Goal: Task Accomplishment & Management: Use online tool/utility

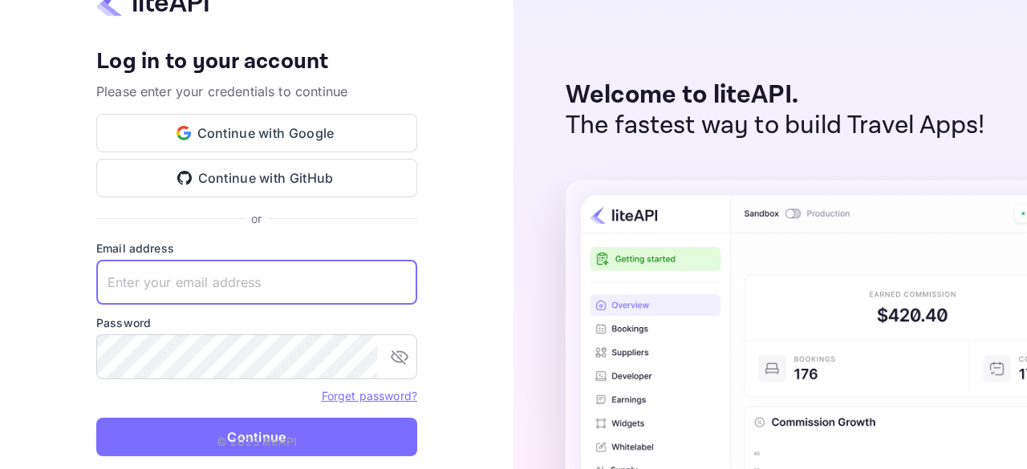
click at [205, 268] on input "text" at bounding box center [256, 282] width 321 height 45
paste input "[EMAIL_ADDRESS][DOMAIN_NAME]"
type input "[EMAIL_ADDRESS][DOMAIN_NAME]"
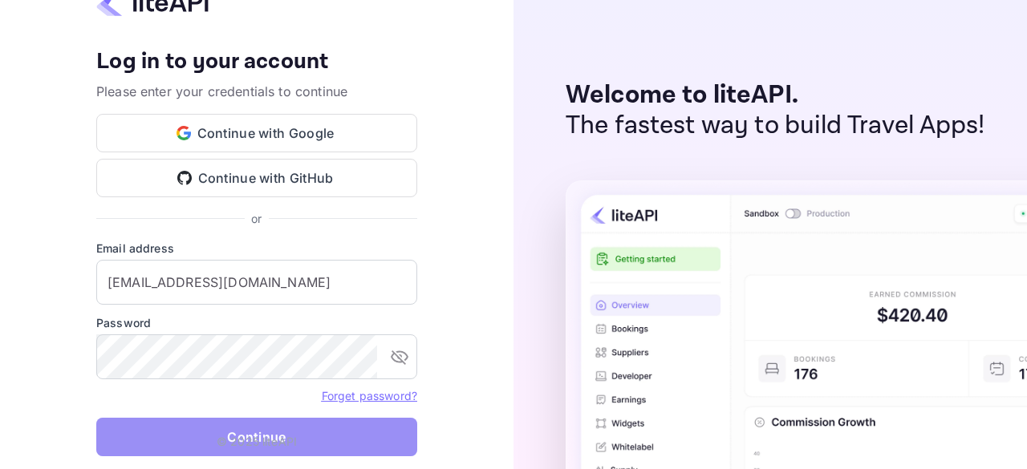
click at [216, 433] on button "Continue" at bounding box center [256, 437] width 321 height 39
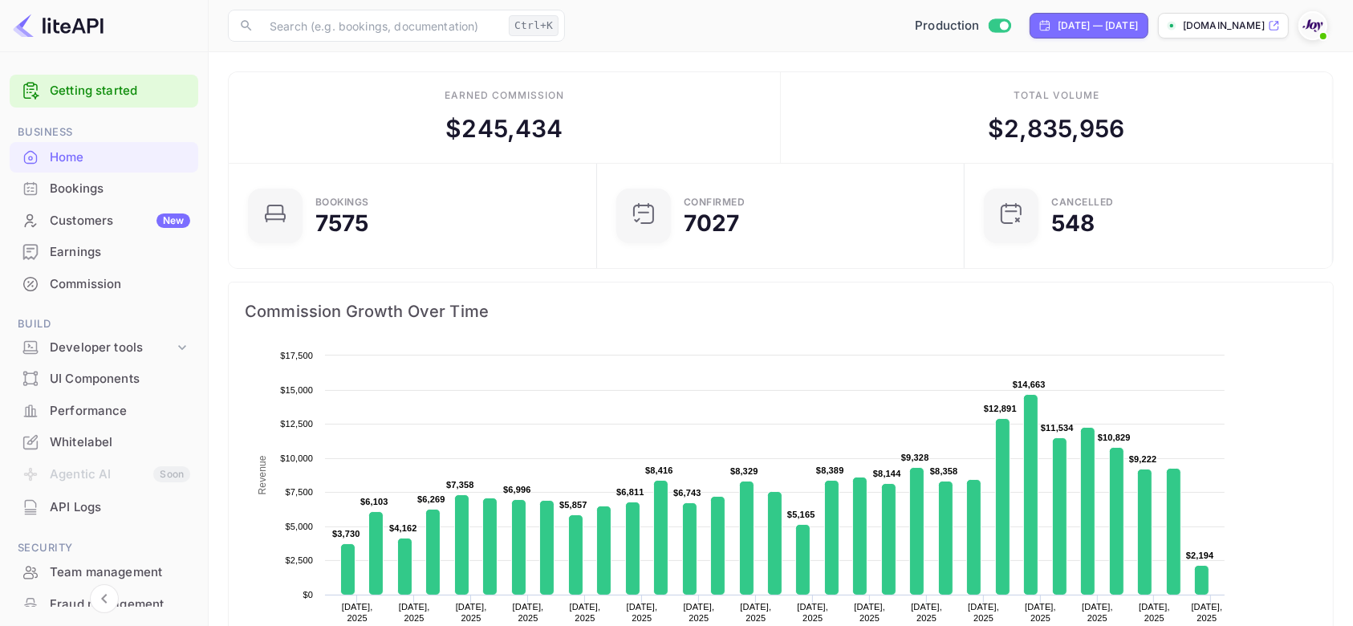
scroll to position [244, 342]
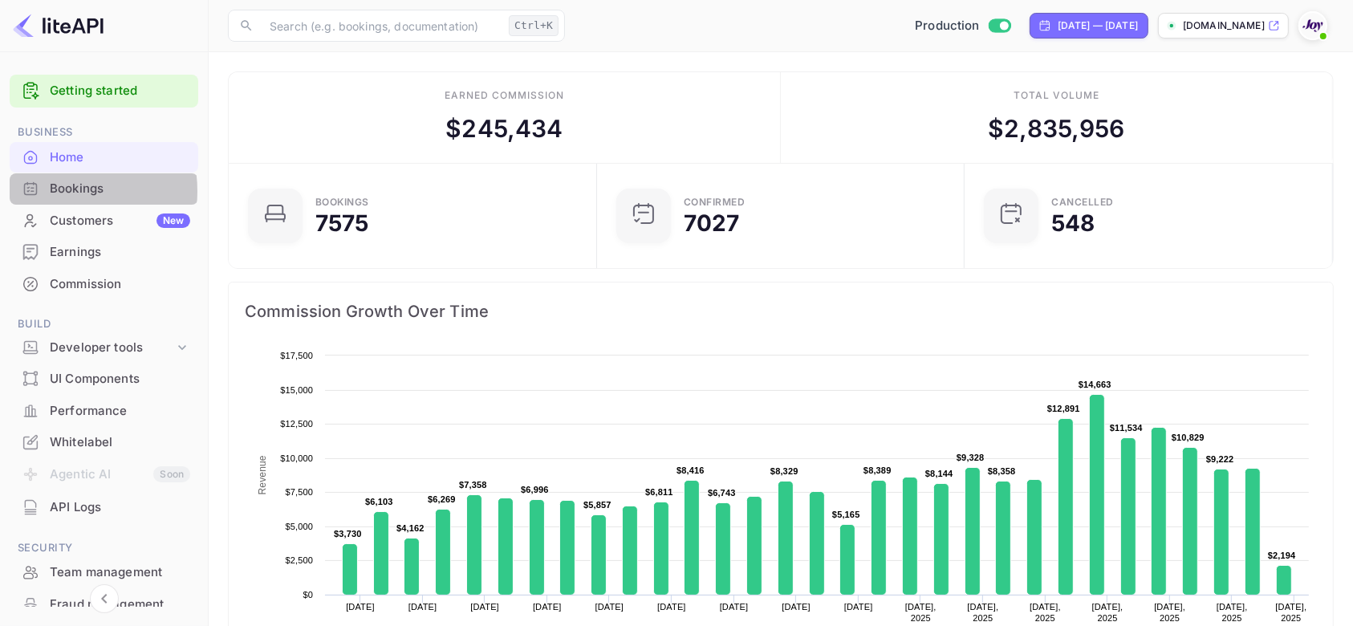
click at [54, 191] on div "Bookings" at bounding box center [120, 189] width 140 height 18
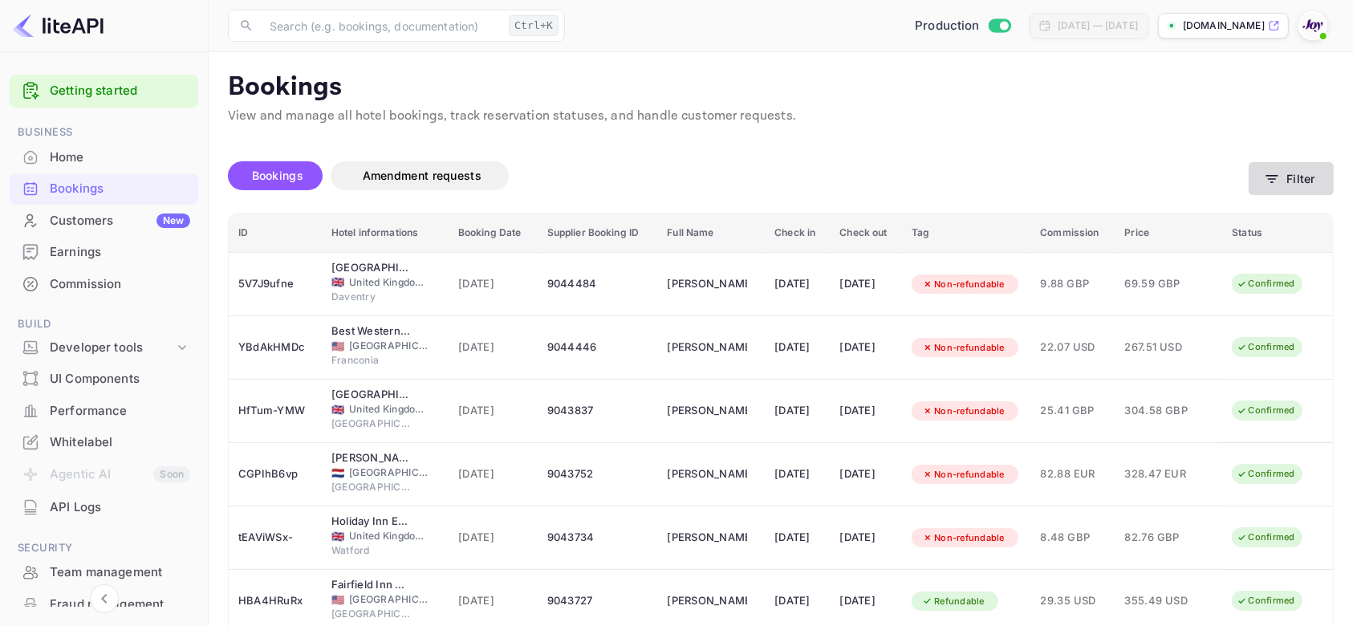
click at [1014, 181] on button "Filter" at bounding box center [1291, 178] width 85 height 33
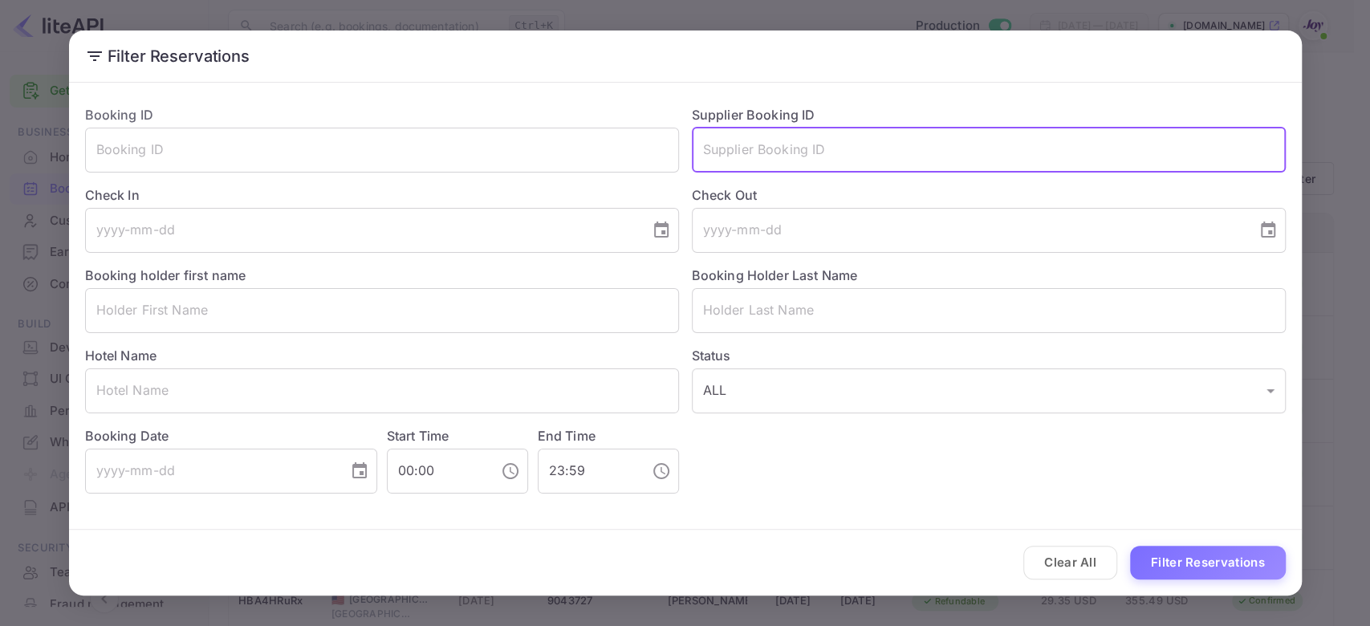
click at [816, 152] on input "text" at bounding box center [989, 150] width 594 height 45
paste input "8977714"
type input "8977714"
click at [1014, 469] on button "Filter Reservations" at bounding box center [1208, 563] width 156 height 35
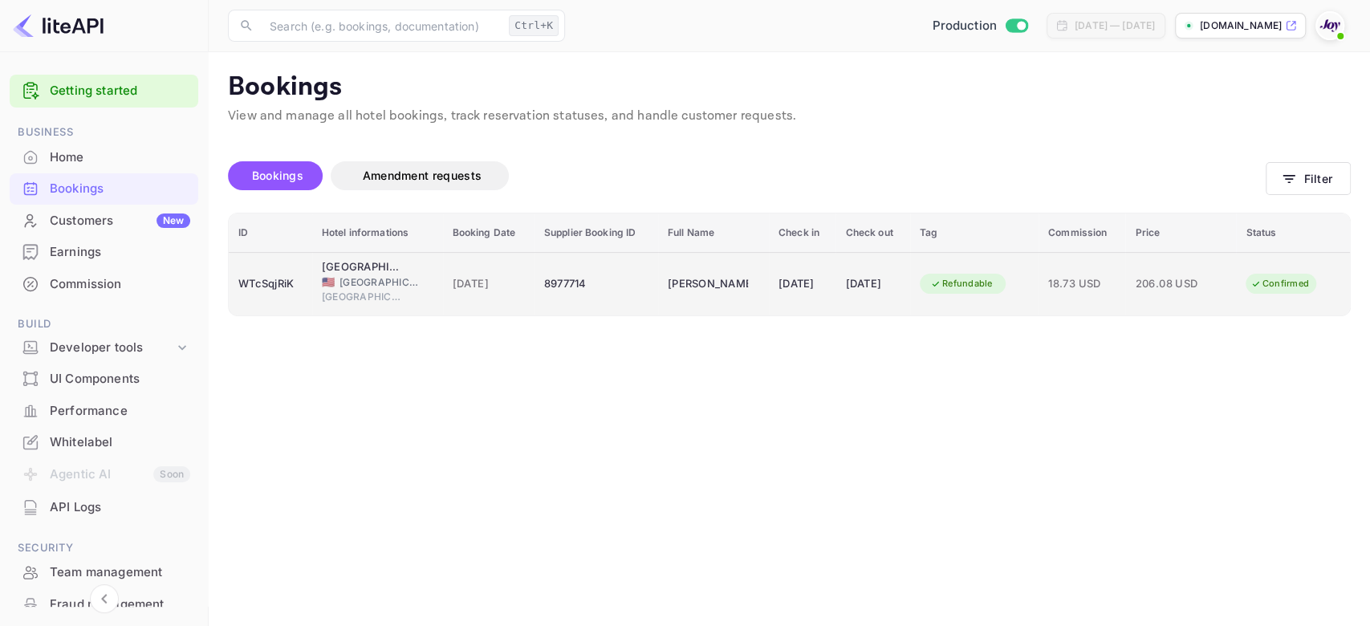
click at [393, 275] on span "United States of America" at bounding box center [379, 282] width 80 height 14
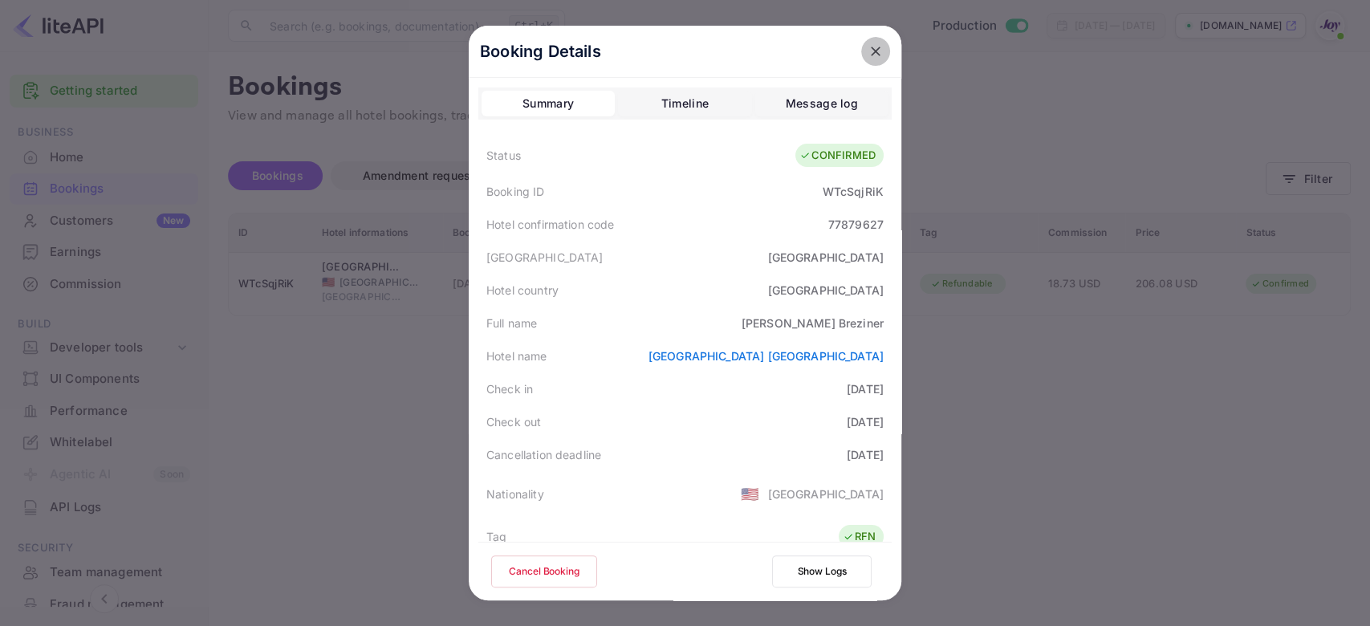
click at [871, 59] on button "close" at bounding box center [875, 51] width 29 height 29
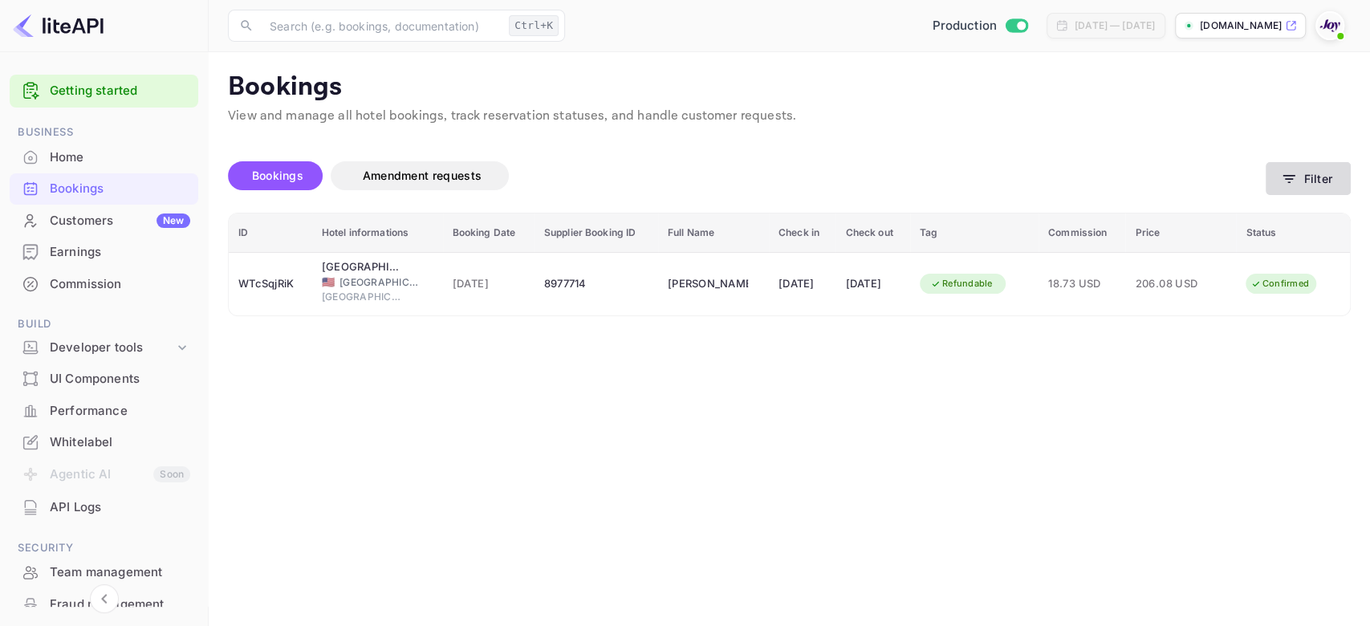
click at [1014, 179] on icon "button" at bounding box center [1289, 179] width 16 height 16
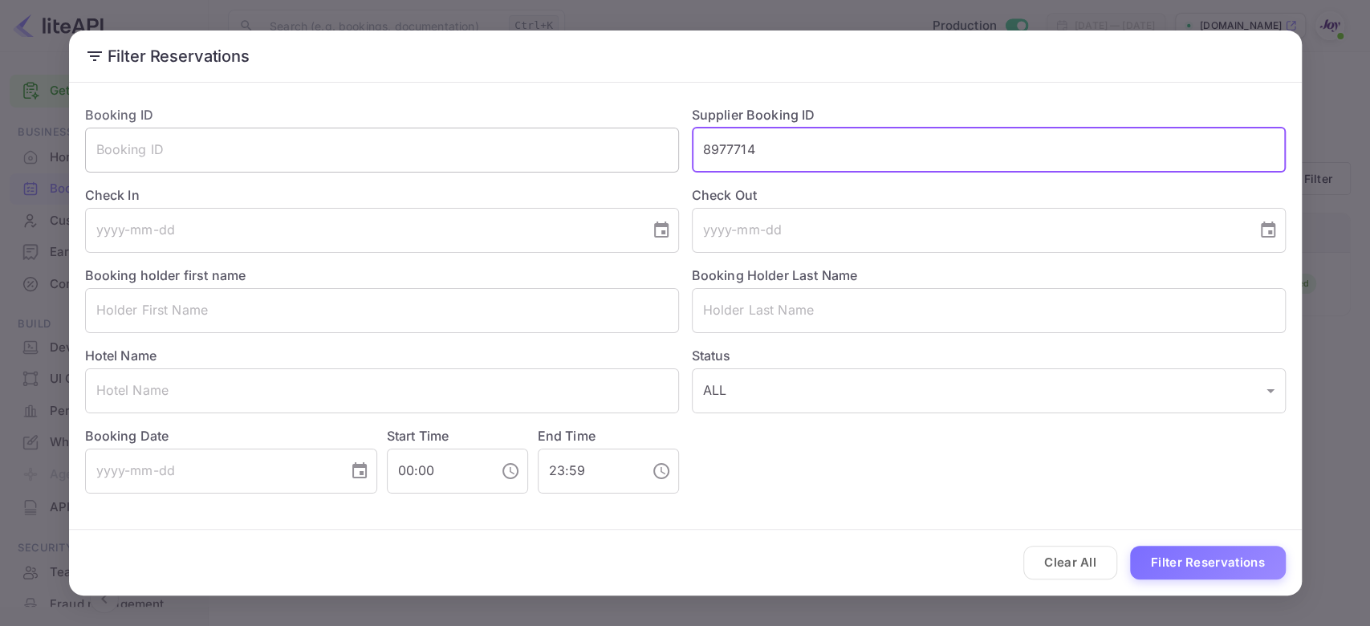
drag, startPoint x: 652, startPoint y: 160, endPoint x: 553, endPoint y: 160, distance: 99.5
click at [553, 160] on div "Booking ID ​ Supplier Booking ID 8977714 ​ Check In ​ Check Out ​ Booking holde…" at bounding box center [678, 292] width 1213 height 401
click at [465, 315] on input "text" at bounding box center [382, 310] width 594 height 45
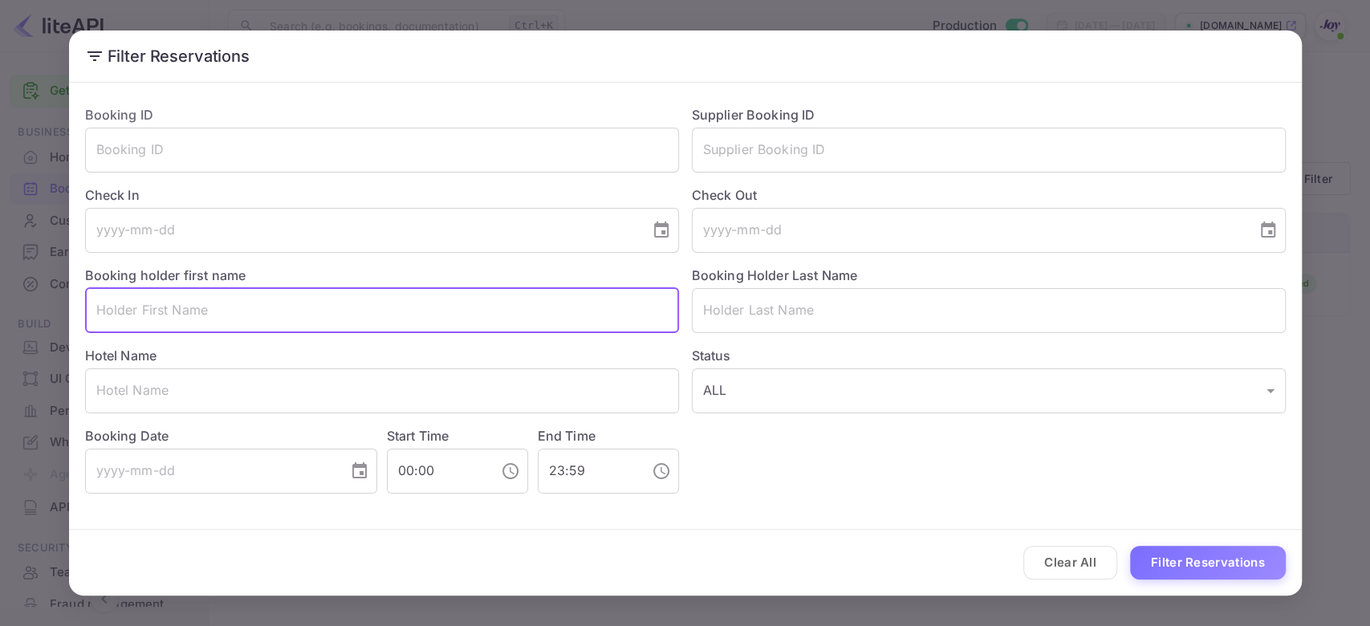
paste input "Jadid Hernandez"
drag, startPoint x: 211, startPoint y: 314, endPoint x: 137, endPoint y: 318, distance: 73.9
click at [137, 318] on input "Jadid Hernandez" at bounding box center [382, 310] width 594 height 45
type input "Jadid"
click at [827, 307] on input "text" at bounding box center [989, 310] width 594 height 45
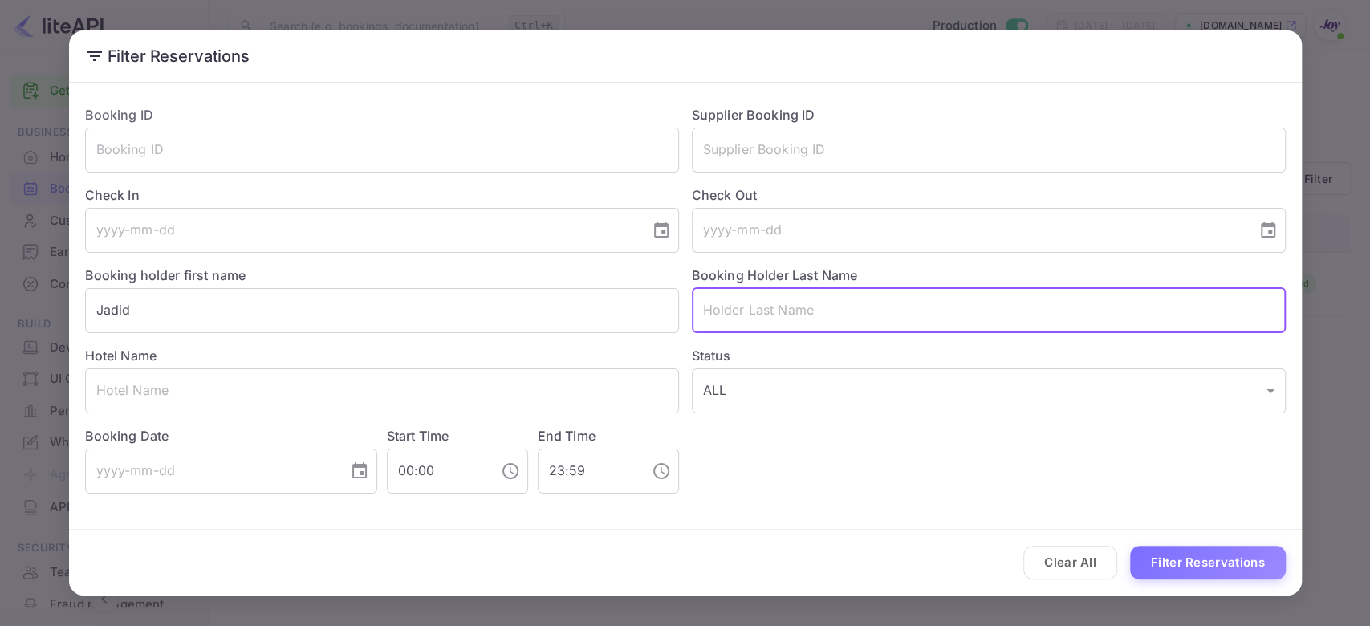
paste input "Hernandez"
type input "Hernandez"
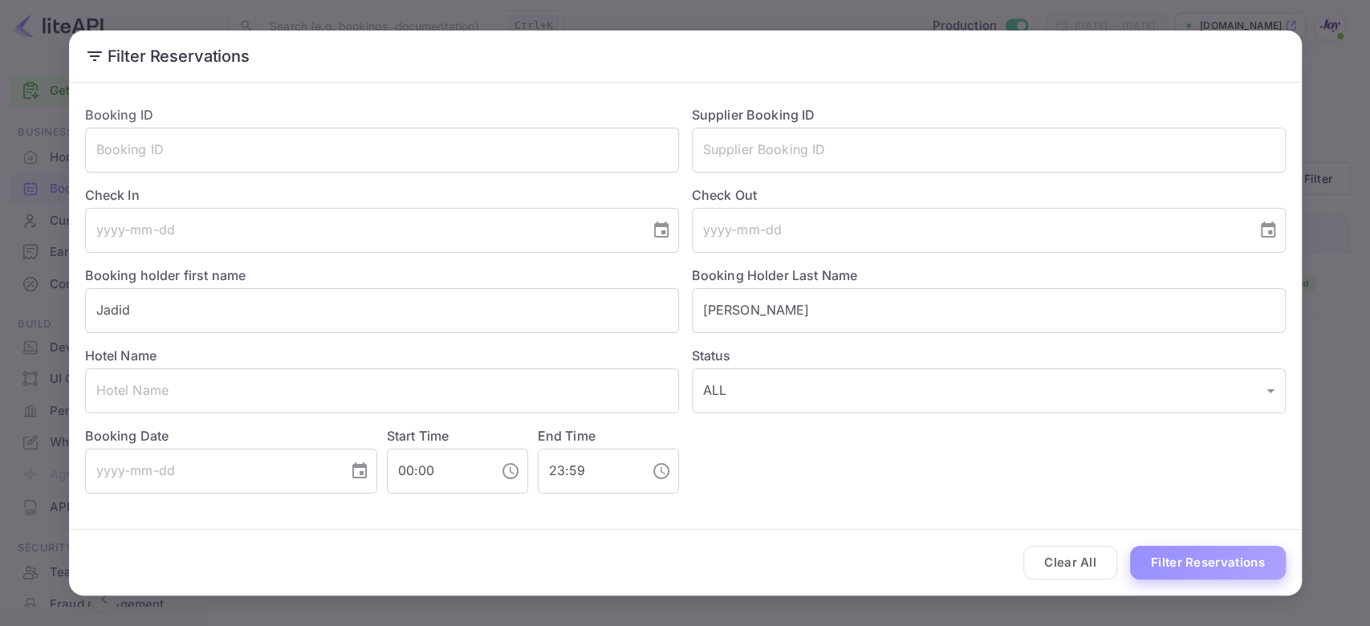
click at [1014, 469] on button "Filter Reservations" at bounding box center [1208, 563] width 156 height 35
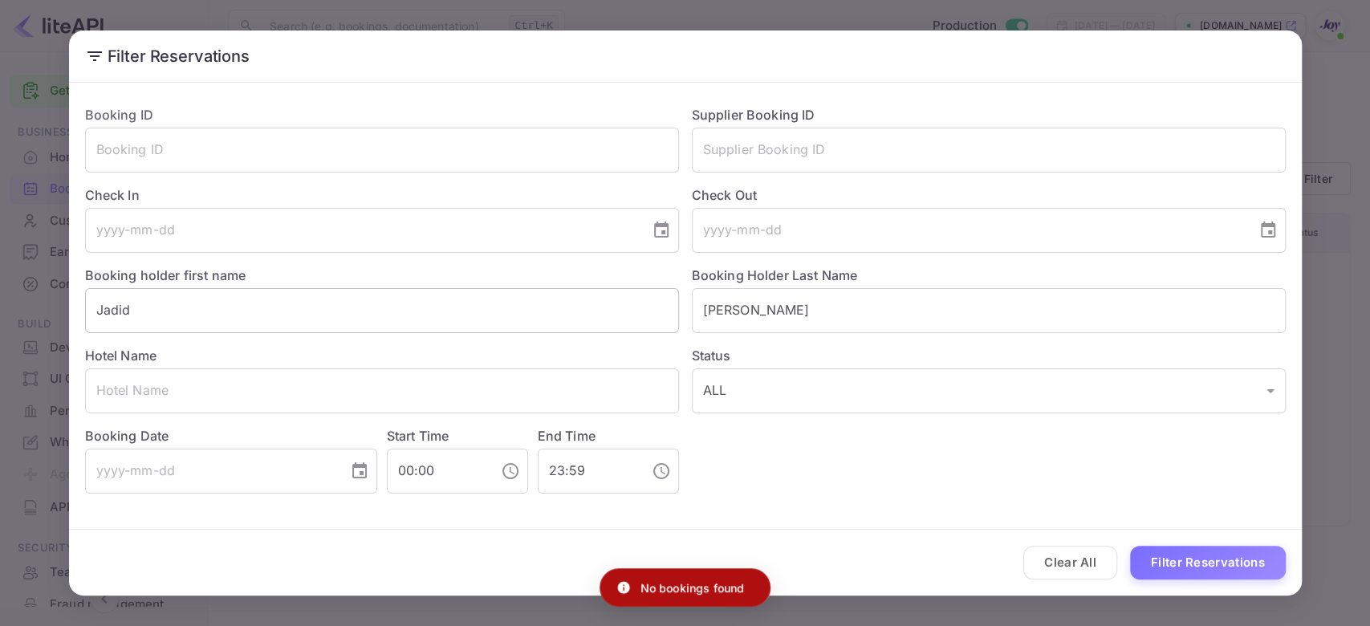
click at [167, 311] on input "Jadid" at bounding box center [382, 310] width 594 height 45
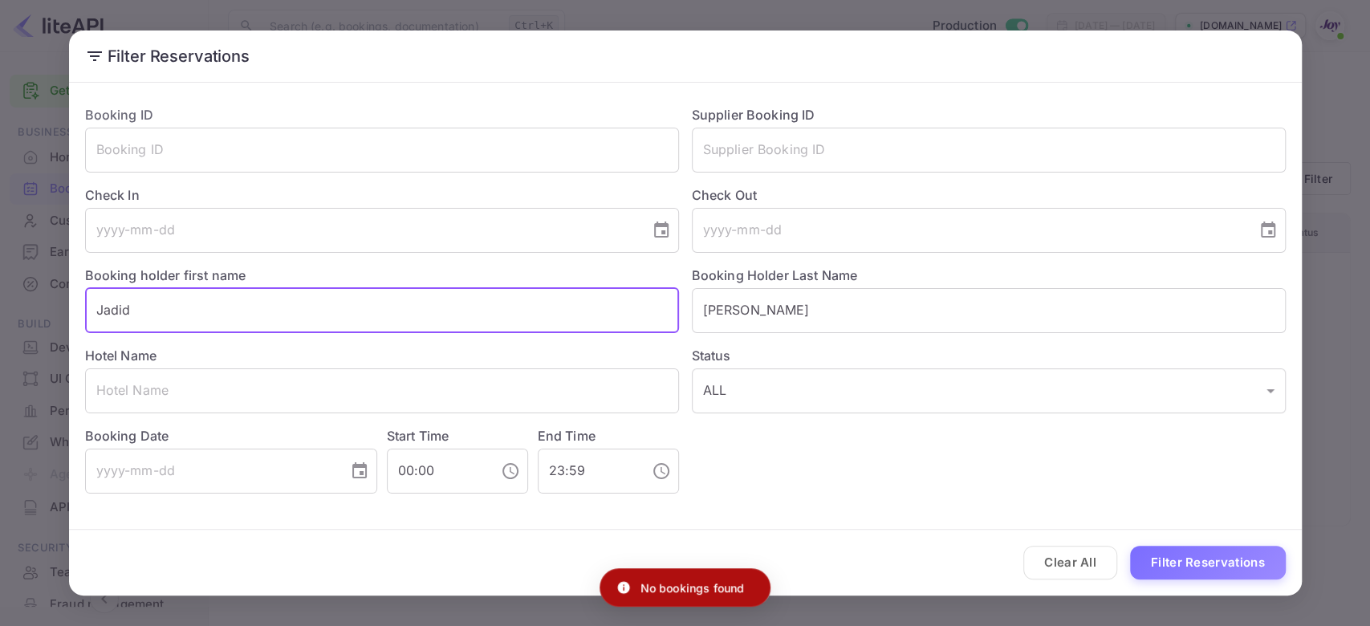
click at [96, 305] on input "Jadid" at bounding box center [382, 310] width 594 height 45
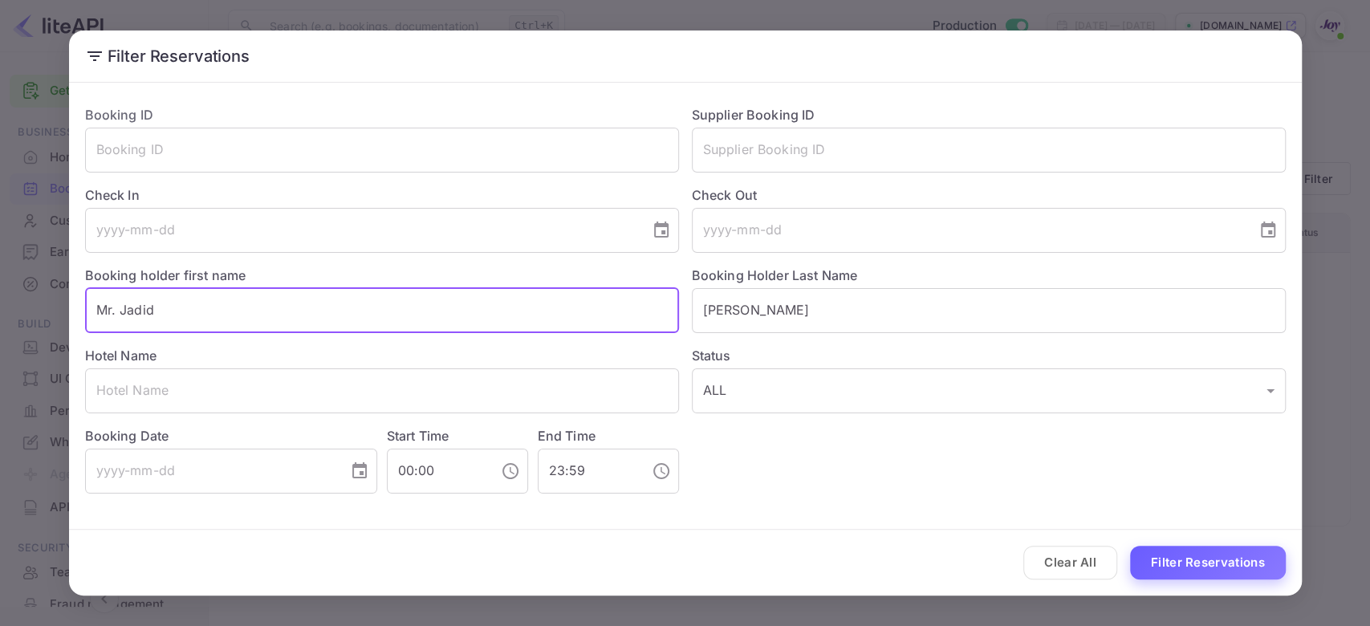
type input "Mr. Jadid"
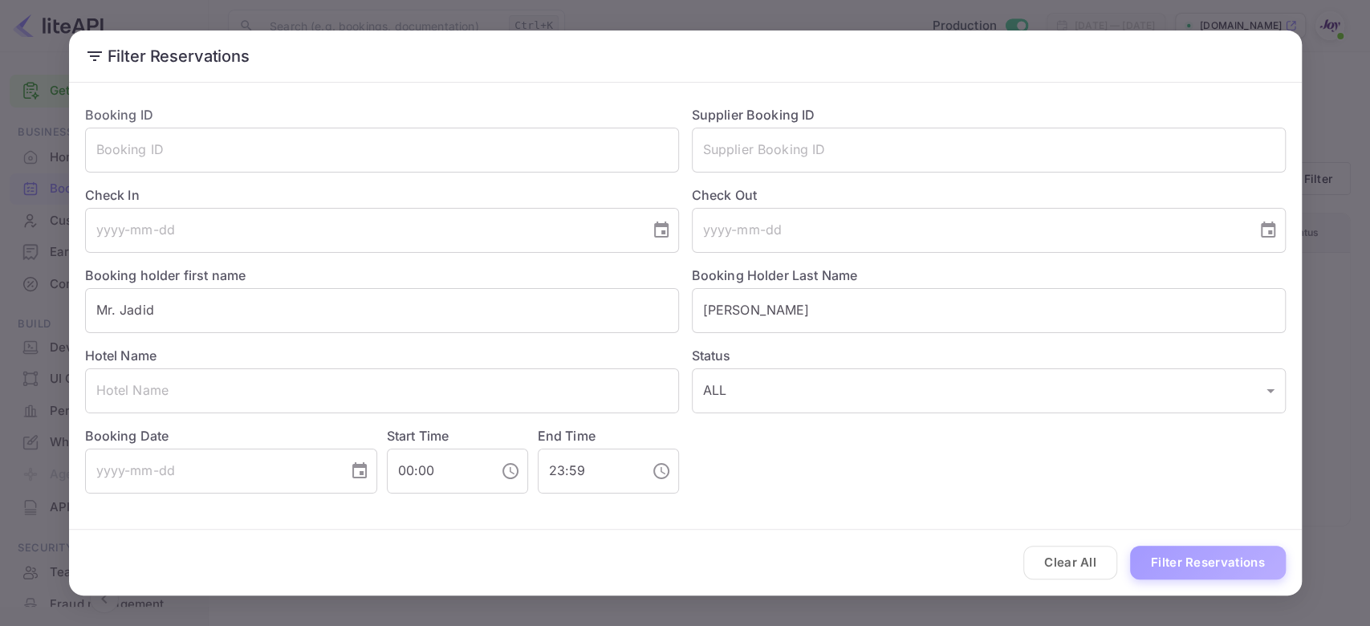
click at [1014, 469] on button "Filter Reservations" at bounding box center [1208, 563] width 156 height 35
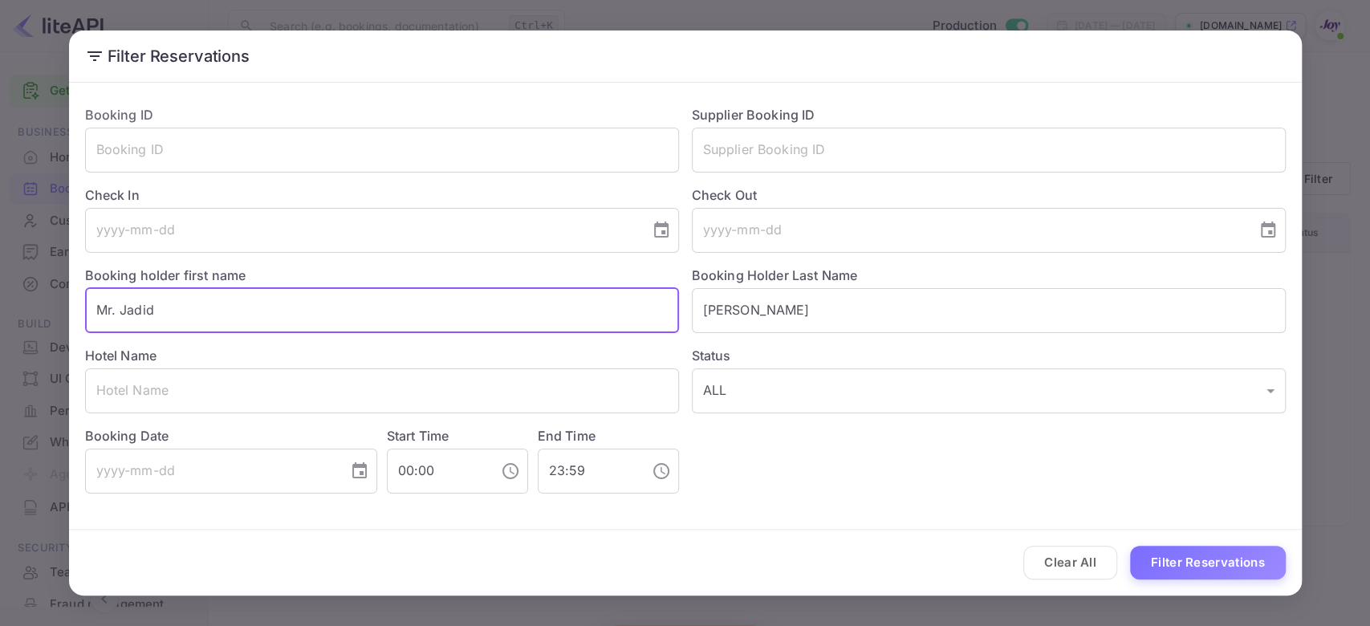
drag, startPoint x: 162, startPoint y: 309, endPoint x: 0, endPoint y: 309, distance: 162.1
click at [0, 309] on div "Filter Reservations Booking ID ​ Supplier Booking ID ​ Check In ​ Check Out ​ B…" at bounding box center [685, 313] width 1370 height 626
click at [1014, 469] on button "Filter Reservations" at bounding box center [1208, 563] width 156 height 35
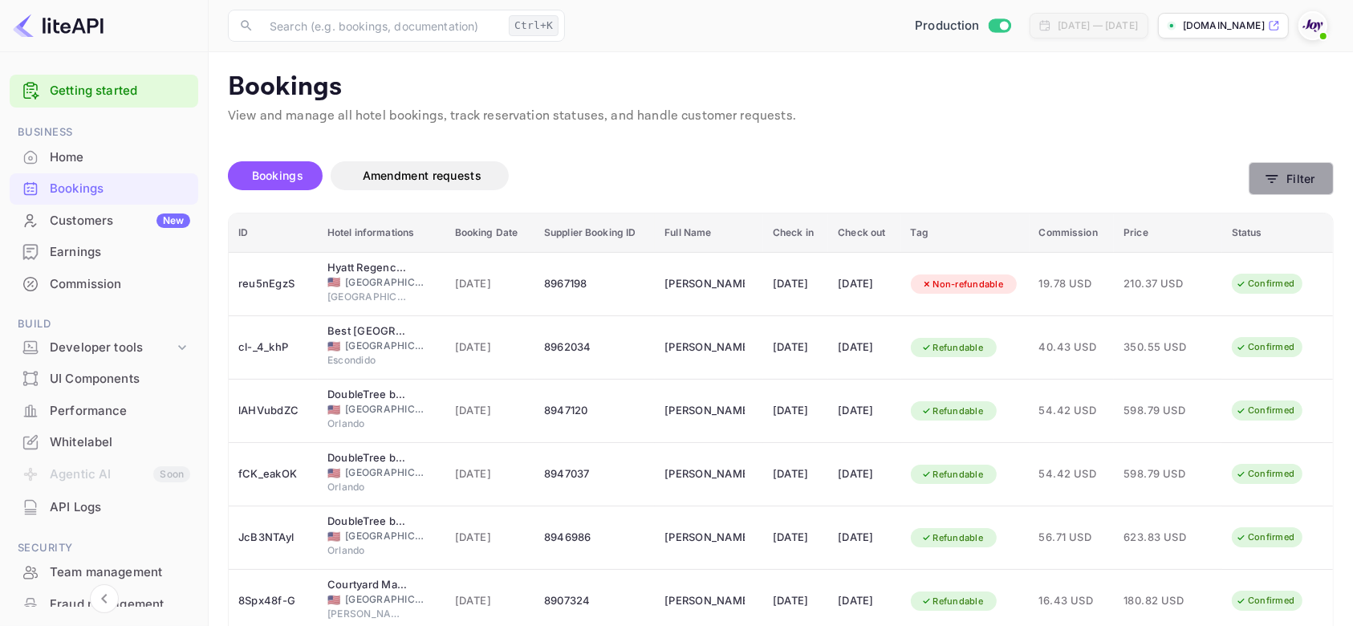
click at [1014, 172] on button "Filter" at bounding box center [1291, 178] width 85 height 33
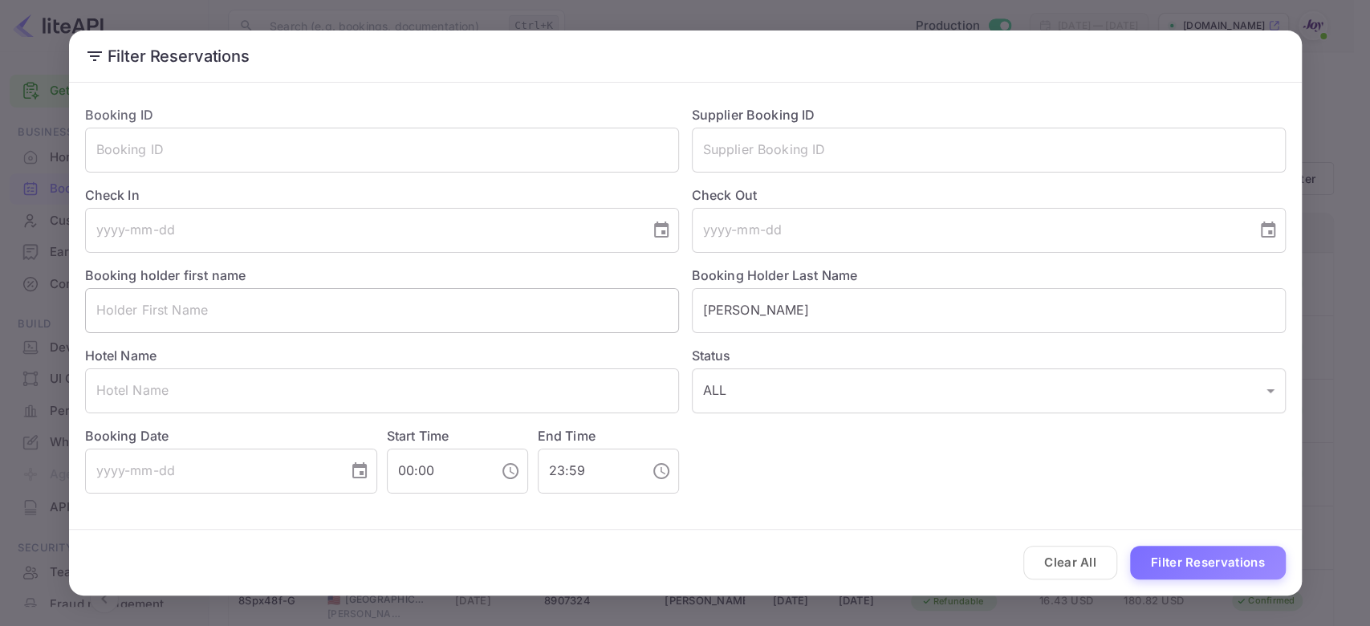
click at [197, 299] on input "text" at bounding box center [382, 310] width 594 height 45
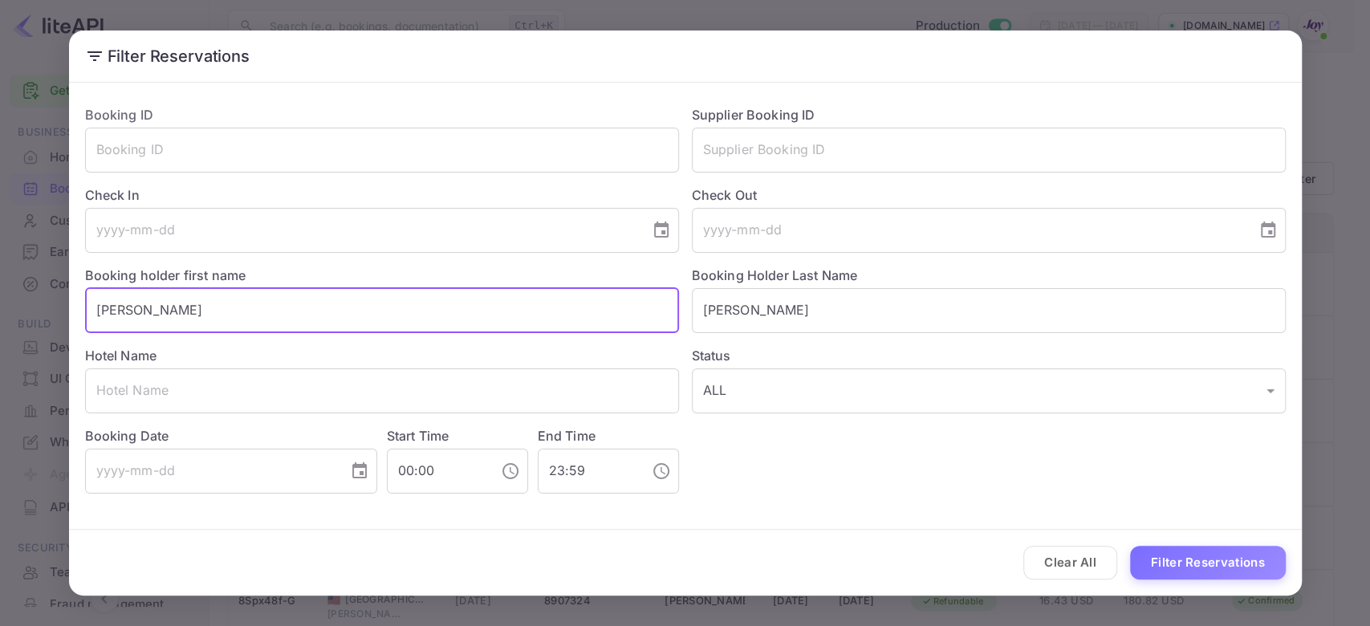
type input "Mike"
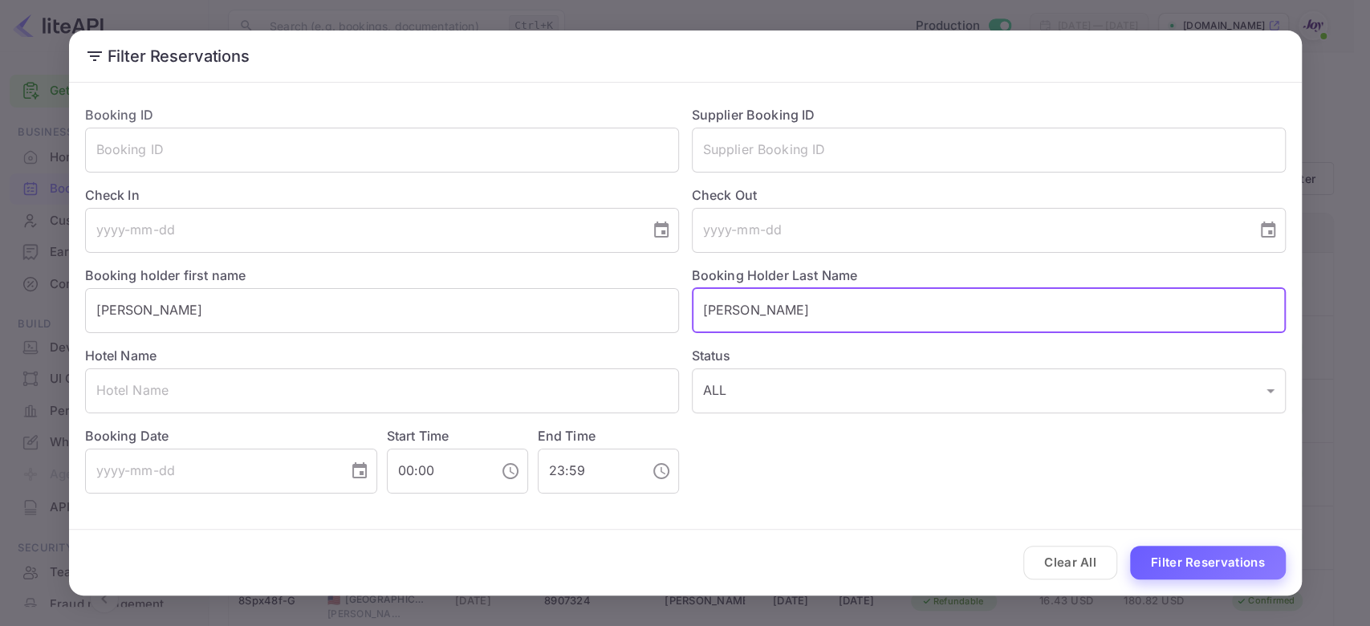
type input "Lewis"
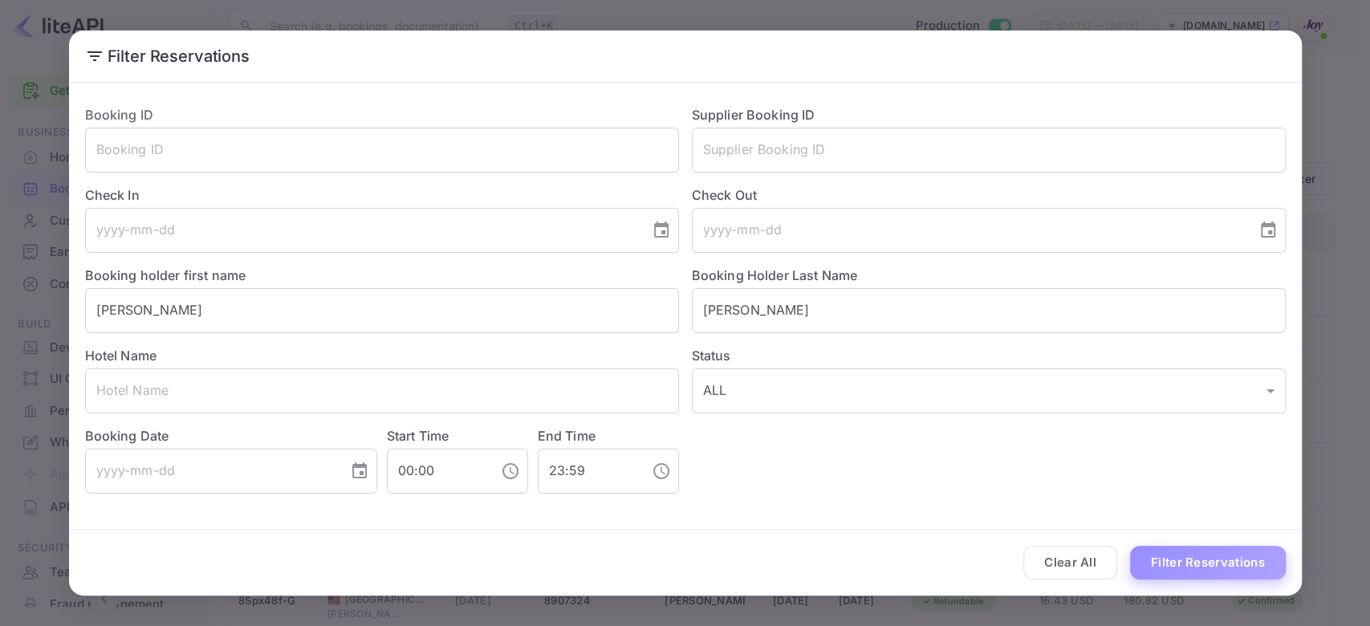
click at [1014, 469] on button "Filter Reservations" at bounding box center [1208, 563] width 156 height 35
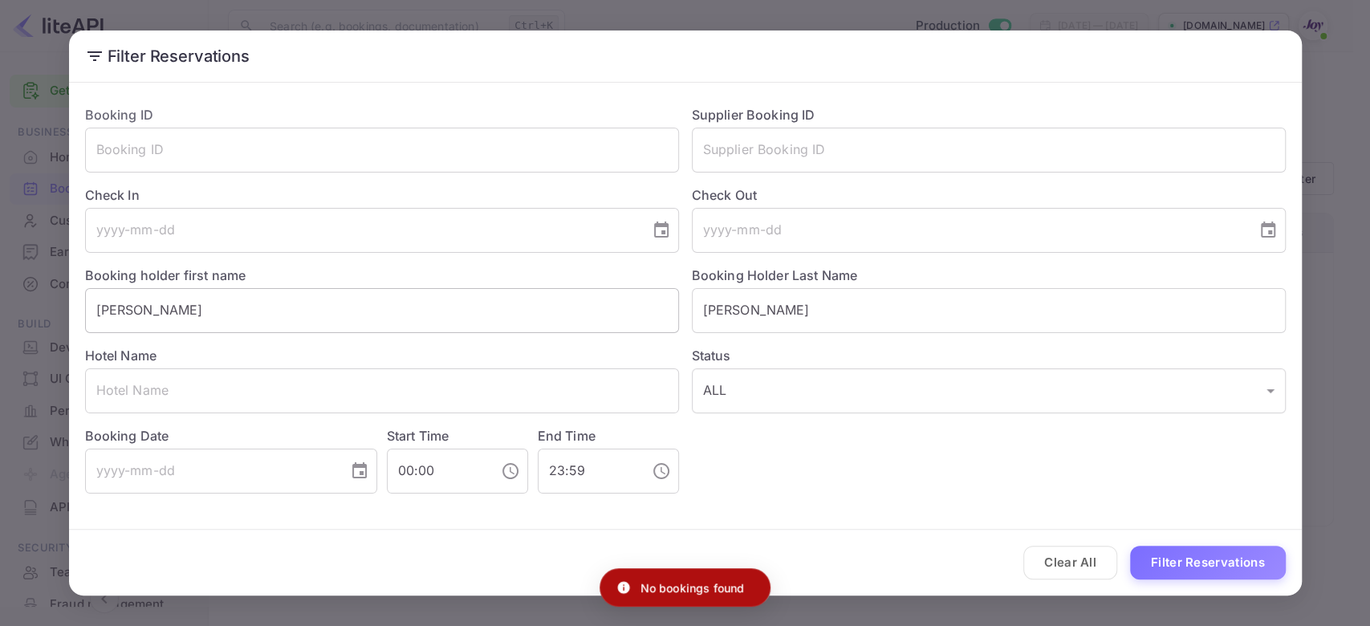
click at [95, 307] on input "Mike" at bounding box center [382, 310] width 594 height 45
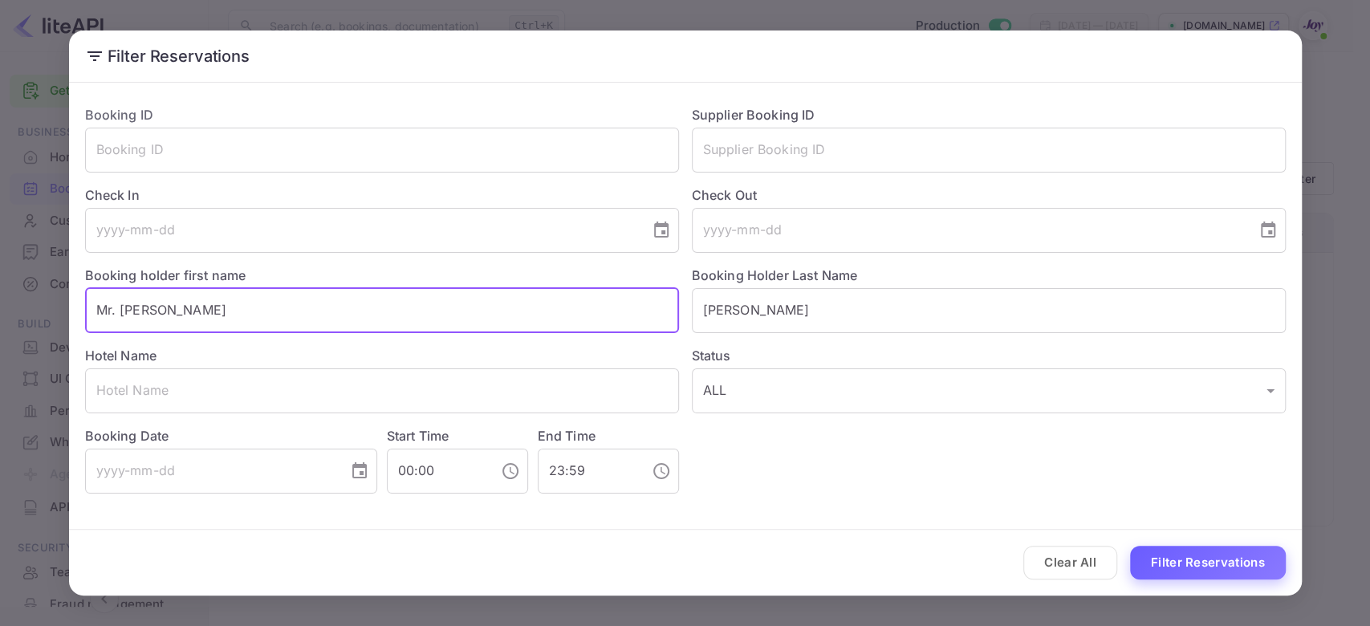
click at [1014, 469] on button "Filter Reservations" at bounding box center [1208, 563] width 156 height 35
drag, startPoint x: 183, startPoint y: 311, endPoint x: 0, endPoint y: 326, distance: 183.5
click at [0, 326] on div "Filter Reservations Booking ID ​ Supplier Booking ID ​ Check In ​ Check Out ​ B…" at bounding box center [685, 313] width 1370 height 626
paste input "Julie Schwarz"
drag, startPoint x: 213, startPoint y: 311, endPoint x: 127, endPoint y: 318, distance: 86.9
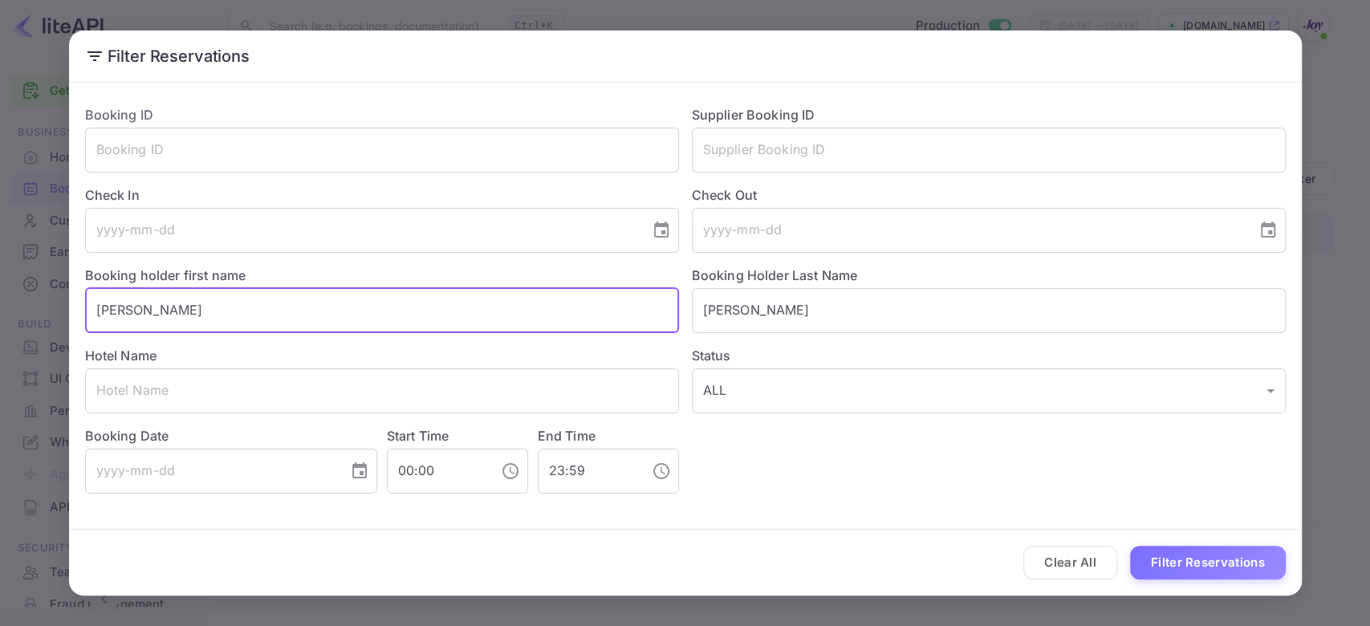
click at [127, 318] on input "Julie Schwarz" at bounding box center [382, 310] width 594 height 45
type input "Julie"
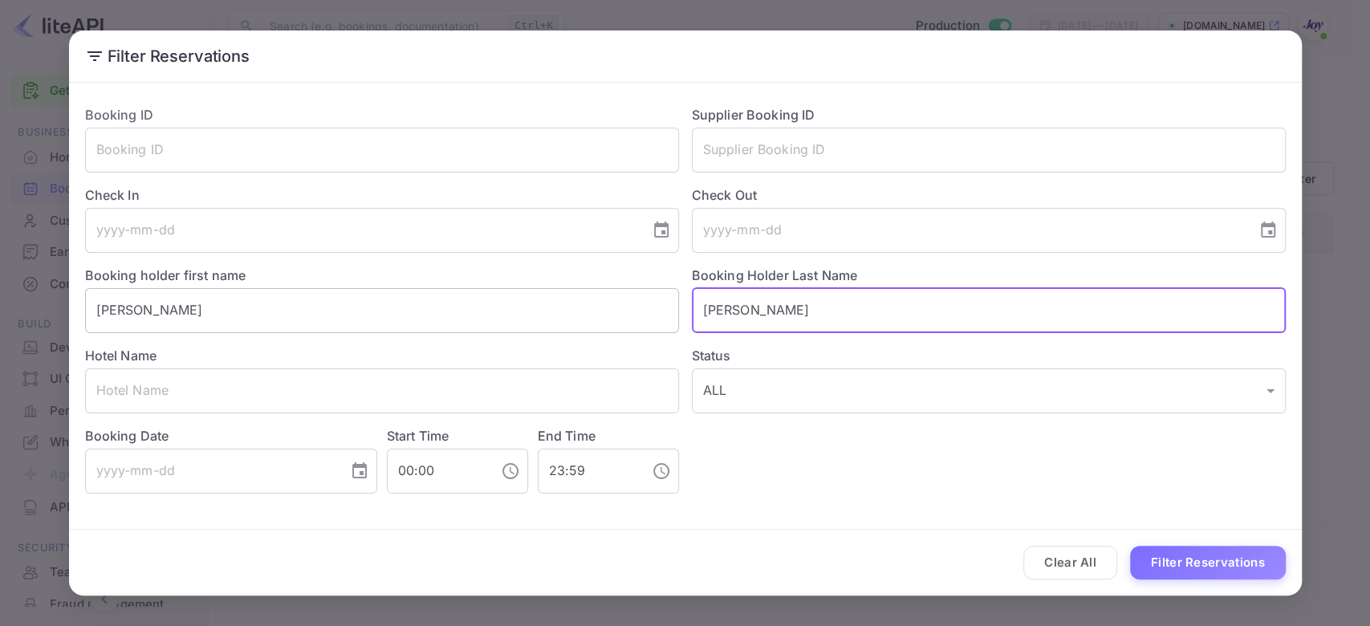
paste input "Schwarz"
type input "Schwarz"
click at [1014, 469] on button "Filter Reservations" at bounding box center [1208, 563] width 156 height 35
